Goal: Task Accomplishment & Management: Use online tool/utility

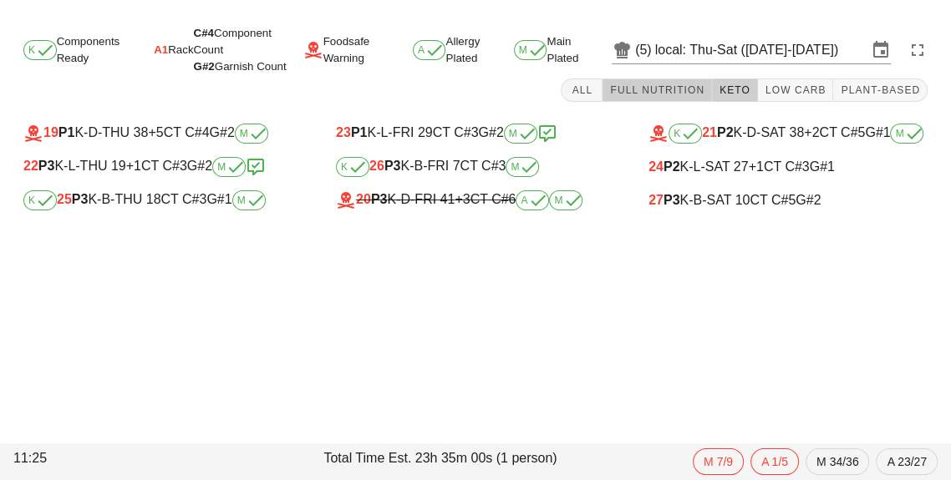
click at [656, 93] on span "Full Nutrition" at bounding box center [656, 90] width 95 height 12
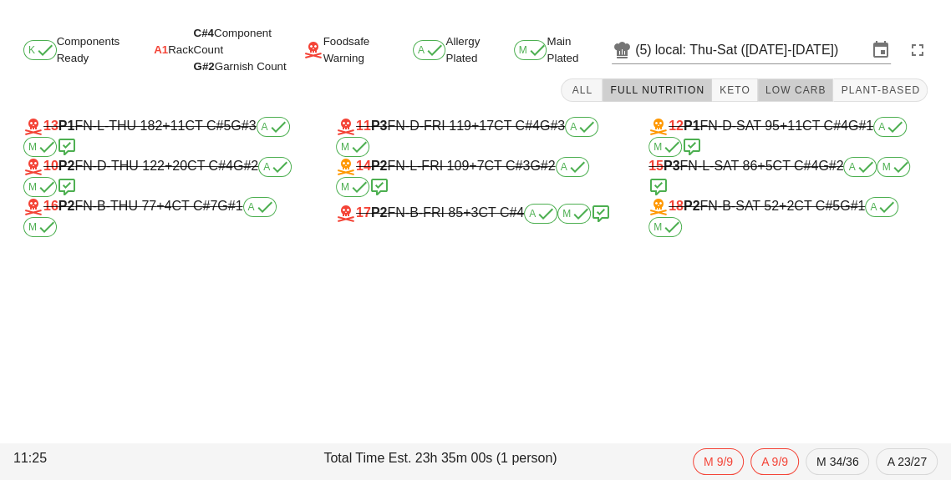
click at [794, 100] on button "Low Carb" at bounding box center [796, 90] width 76 height 23
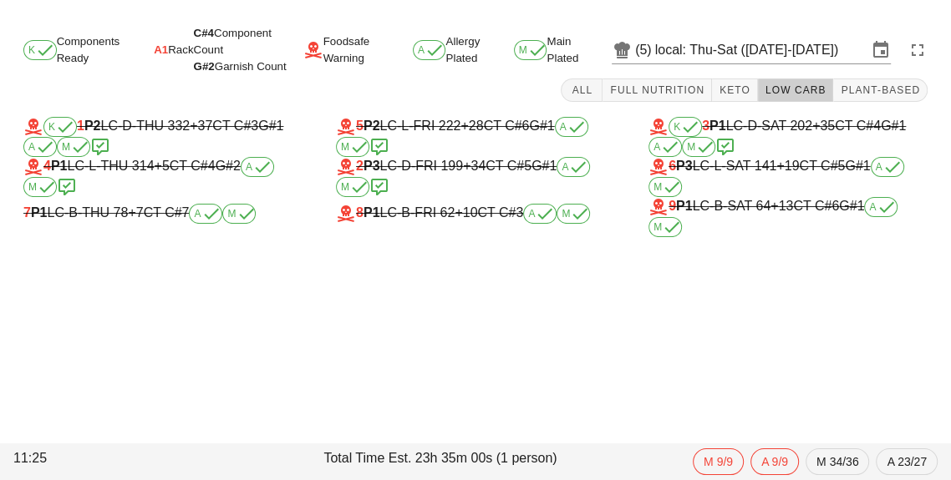
click at [779, 59] on input "local: Thu-Sat (Aug 28-Aug 30)" at bounding box center [761, 50] width 212 height 27
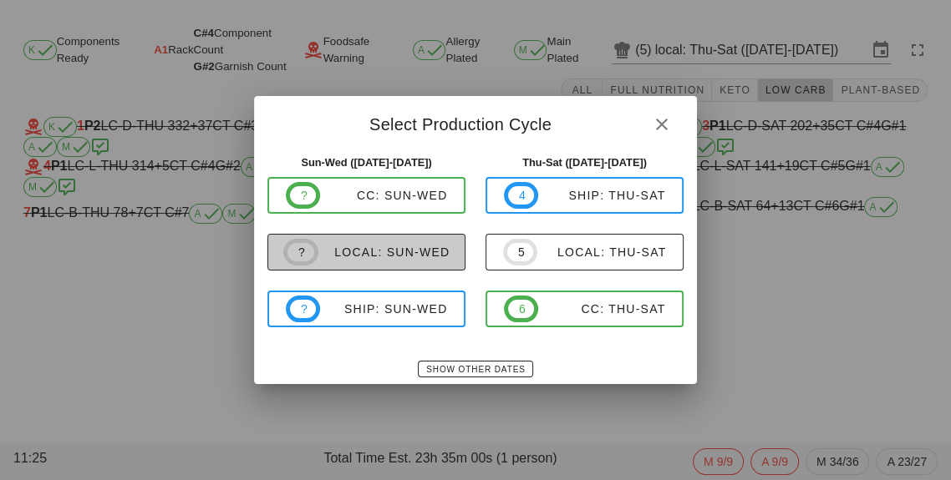
click at [437, 250] on div "local: Sun-Wed" at bounding box center [384, 252] width 132 height 13
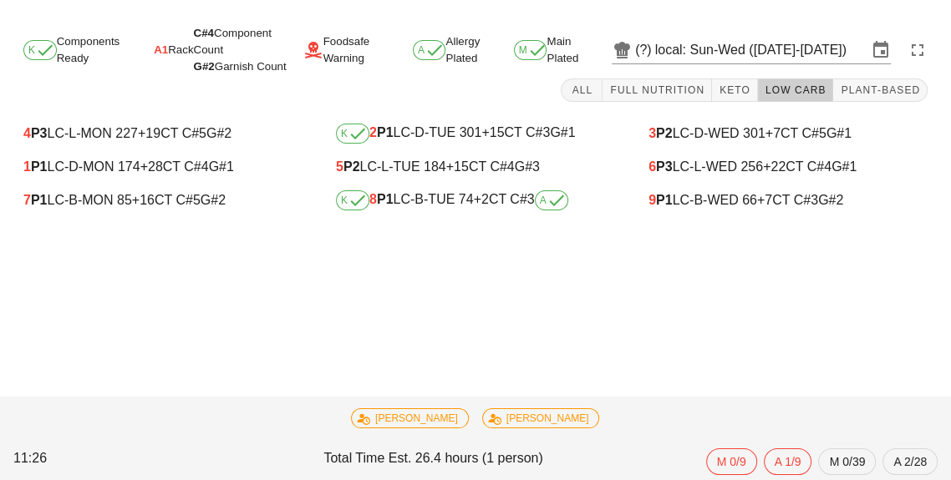
click at [435, 206] on div "K 8 P1 LC-B-TUE 74 +2 CT C#3 A" at bounding box center [475, 200] width 279 height 20
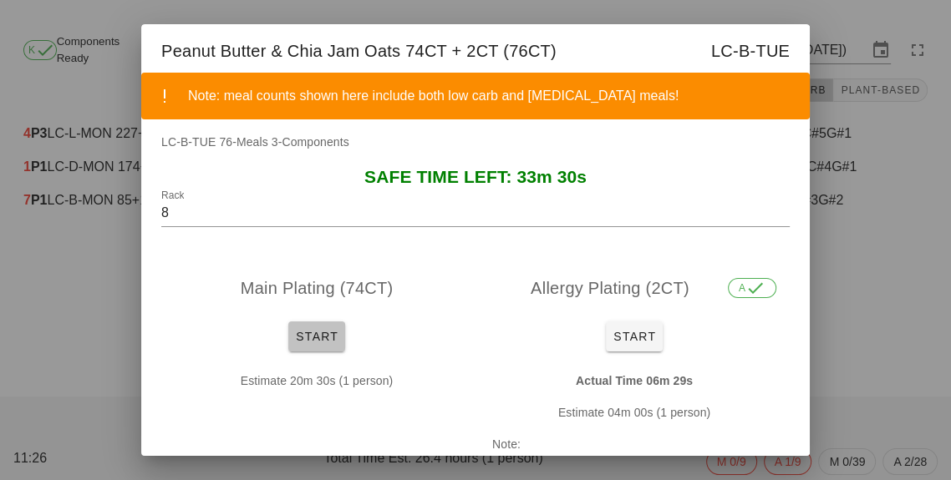
click at [311, 333] on span "Start" at bounding box center [316, 336] width 43 height 13
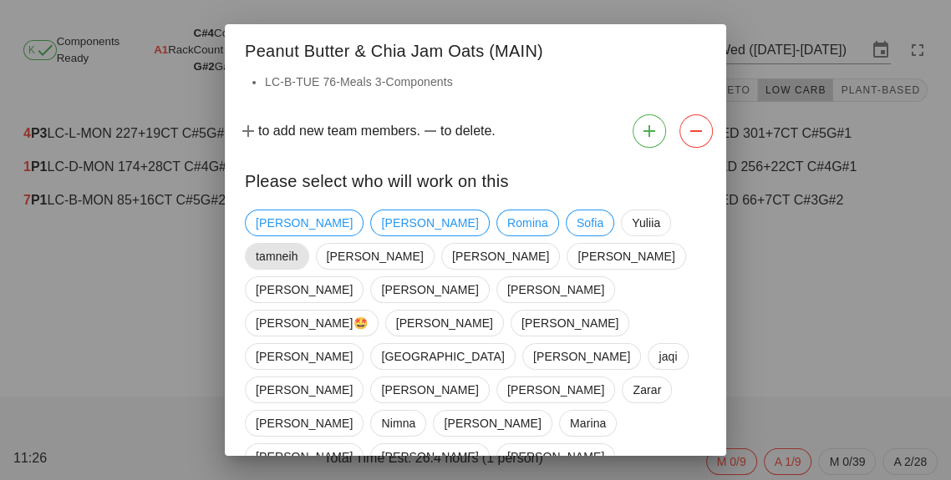
click at [298, 244] on span "tamneih" at bounding box center [277, 256] width 43 height 25
click at [393, 344] on span "[GEOGRAPHIC_DATA]" at bounding box center [442, 356] width 123 height 25
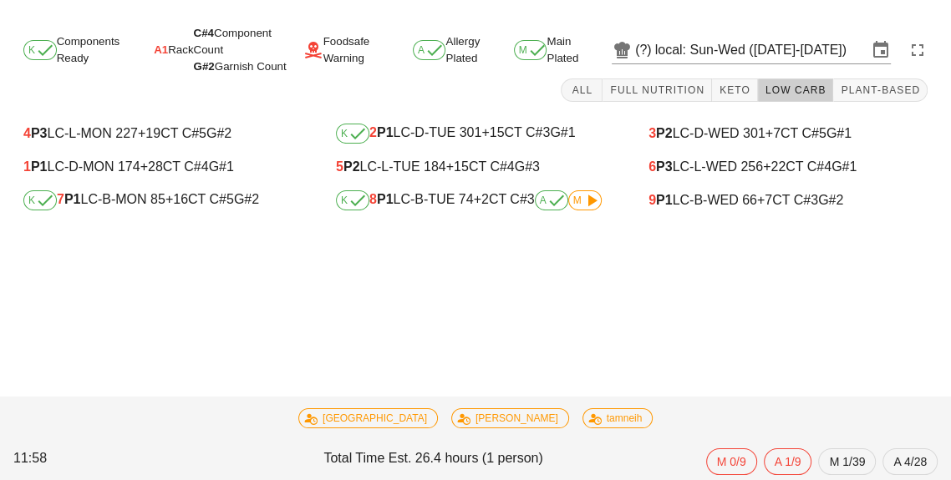
click at [592, 206] on icon at bounding box center [591, 200] width 20 height 20
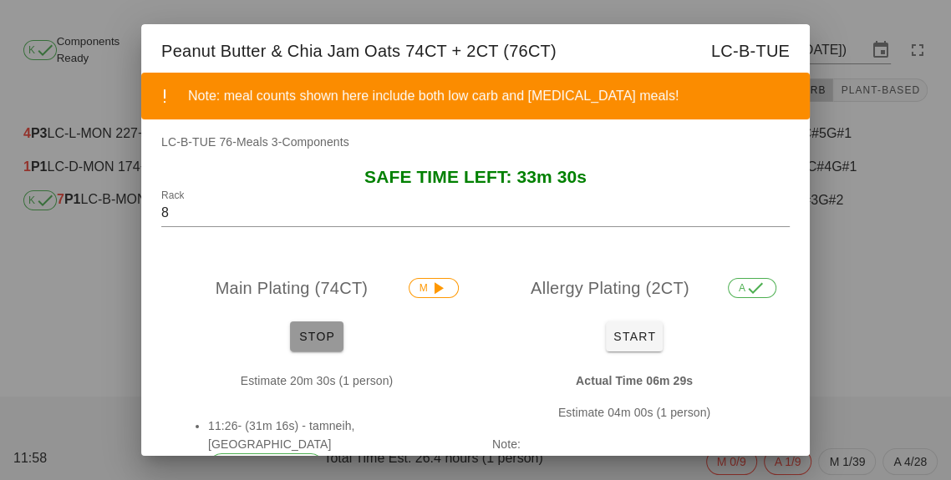
click at [290, 334] on button "Stop" at bounding box center [316, 337] width 53 height 30
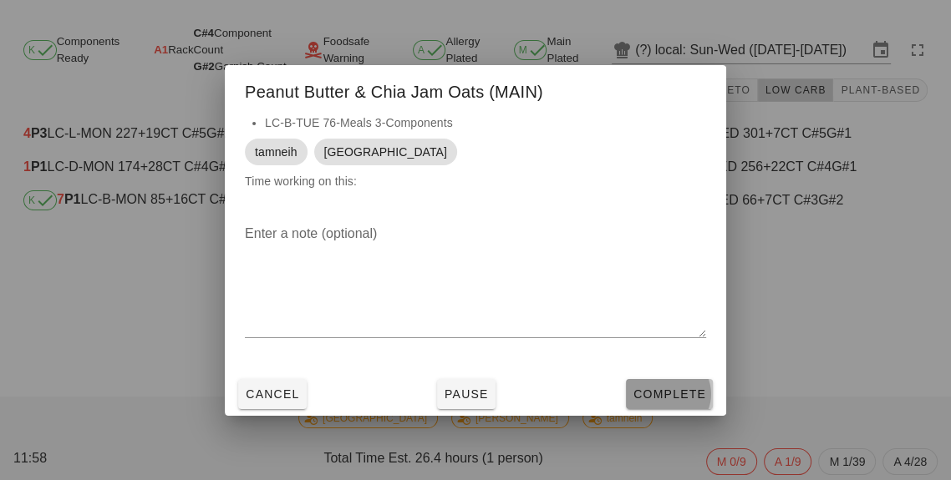
click at [664, 394] on span "Complete" at bounding box center [669, 394] width 74 height 13
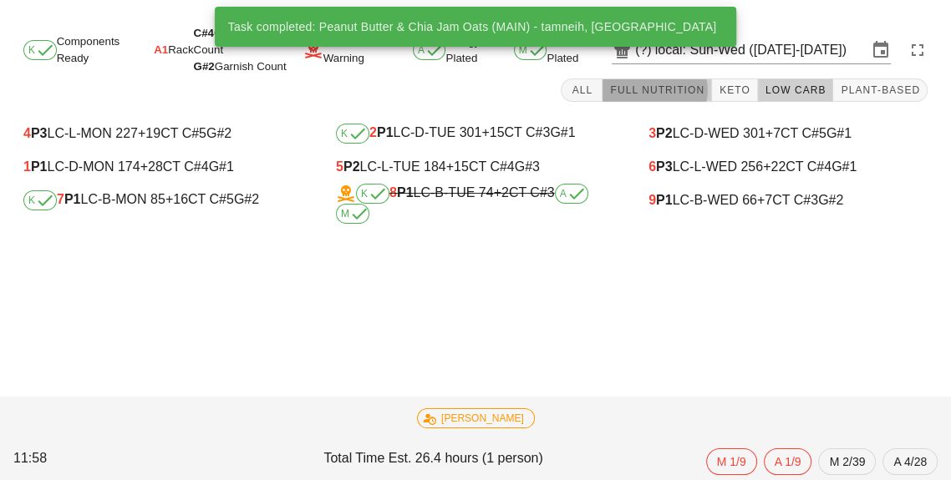
click at [669, 97] on button "Full Nutrition" at bounding box center [656, 90] width 109 height 23
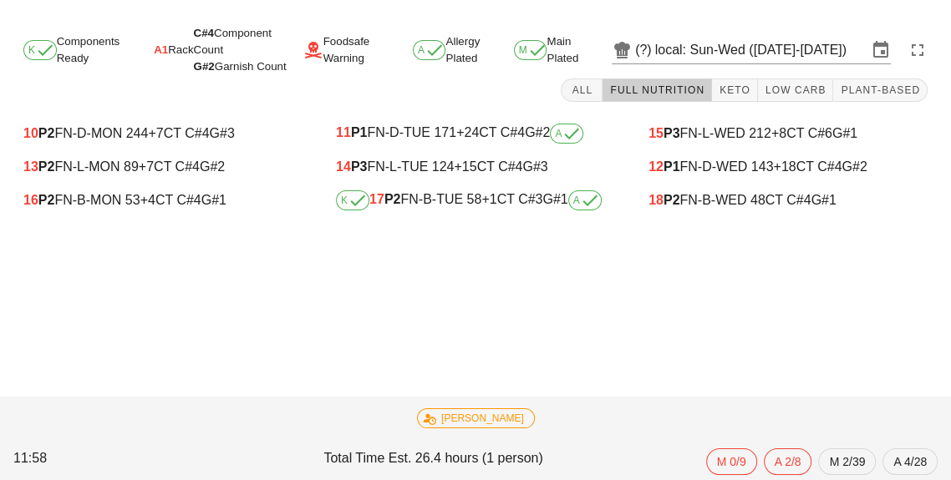
click at [449, 207] on div "K 17 P2 FN-B-TUE 58 +1 CT C#3 G#1 A" at bounding box center [475, 200] width 279 height 20
type input "17"
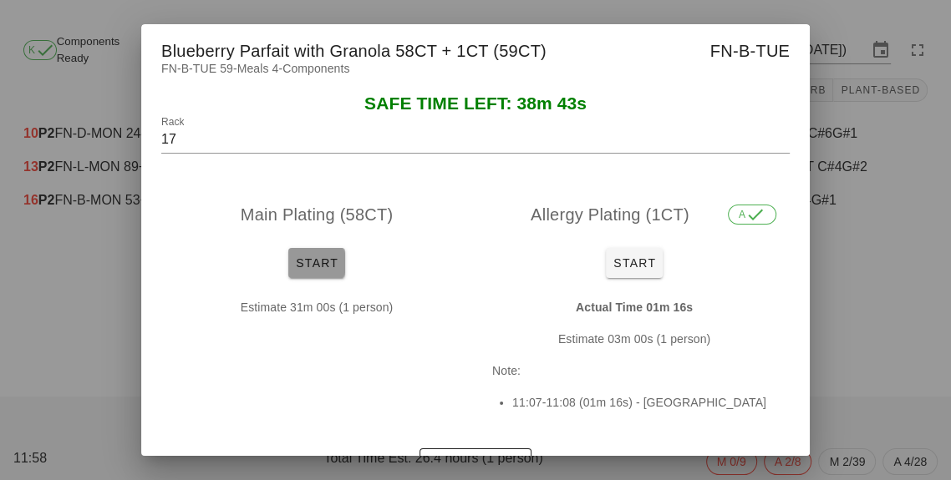
click at [312, 256] on span "Start" at bounding box center [316, 262] width 43 height 13
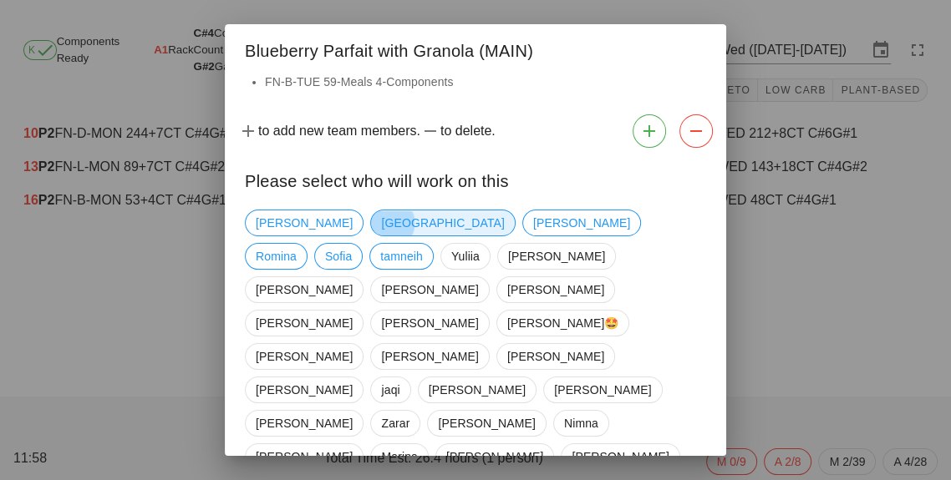
click at [381, 223] on span "[GEOGRAPHIC_DATA]" at bounding box center [442, 223] width 123 height 25
click at [423, 244] on span "tamneih" at bounding box center [401, 256] width 43 height 25
click at [688, 341] on div "[PERSON_NAME] iran [PERSON_NAME] [PERSON_NAME] [PERSON_NAME] [PERSON_NAME] [PER…" at bounding box center [475, 440] width 461 height 474
click at [428, 444] on span "Marina" at bounding box center [399, 457] width 58 height 27
click at [417, 444] on span "Marina" at bounding box center [399, 456] width 36 height 25
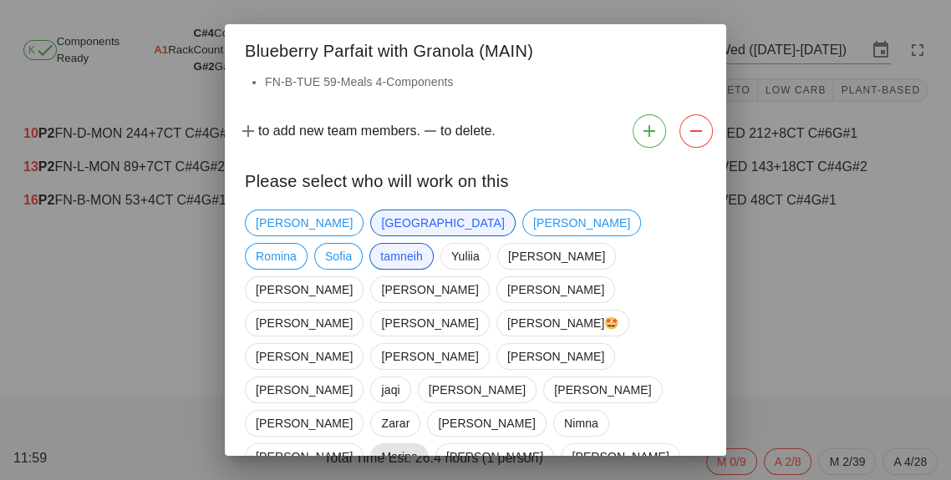
click at [417, 444] on span "Marina" at bounding box center [399, 456] width 36 height 25
